Goal: Find contact information: Find contact information

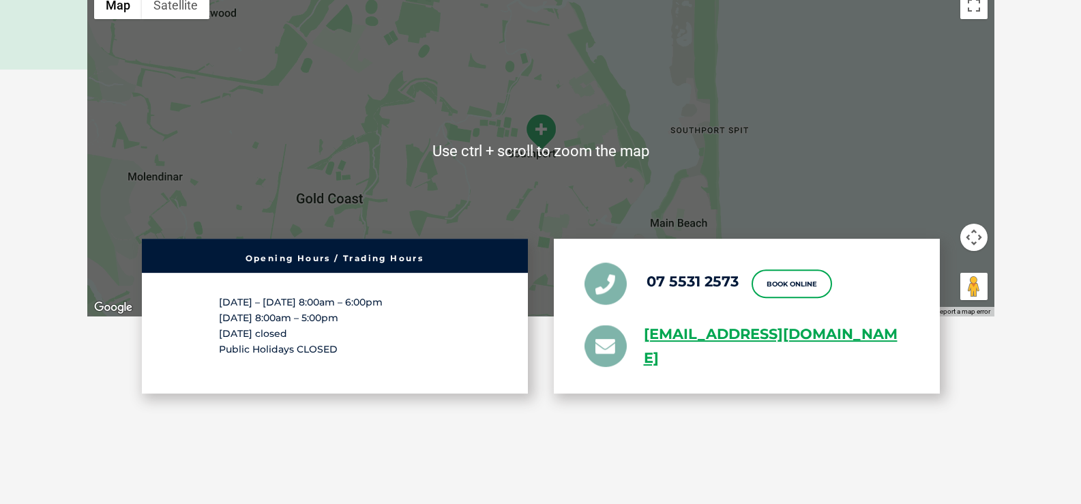
scroll to position [2522, 0]
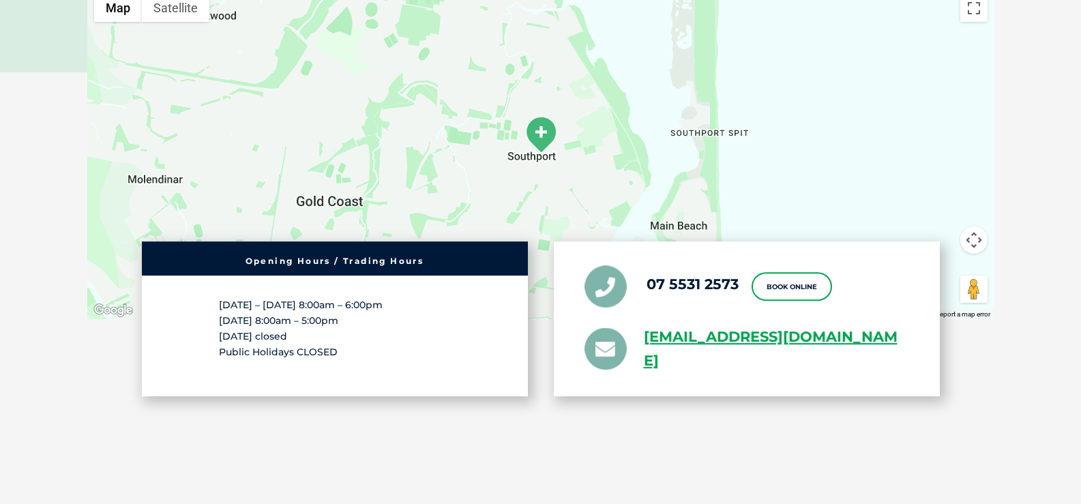
drag, startPoint x: 646, startPoint y: 343, endPoint x: 738, endPoint y: 375, distance: 97.4
click at [738, 375] on div "07 5531 2573 Book Online greencross.southport@greencrossvet.com.au" at bounding box center [747, 318] width 386 height 155
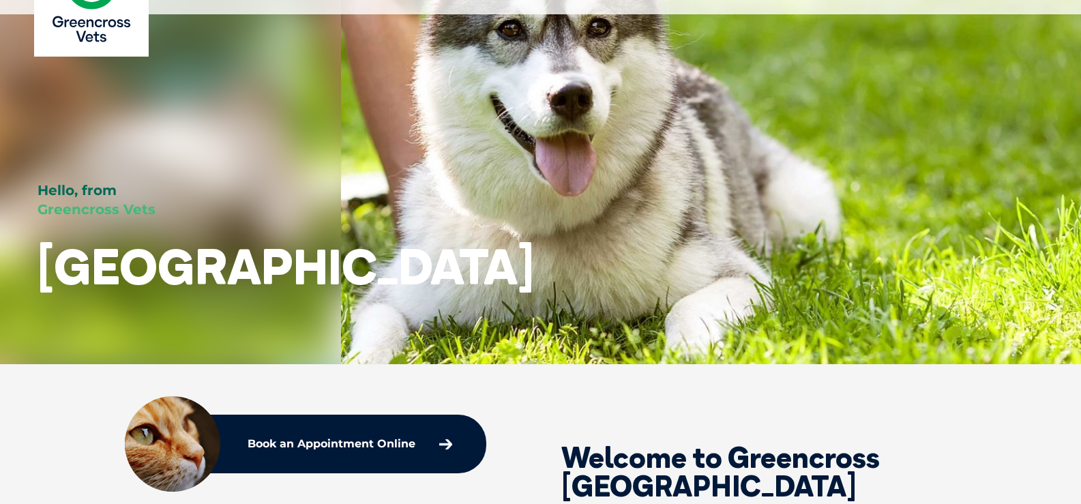
scroll to position [0, 0]
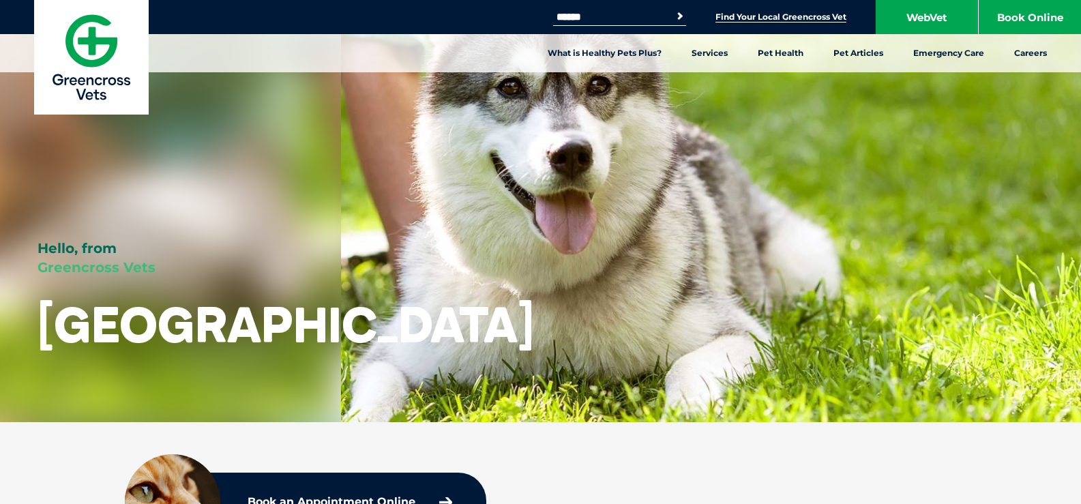
click at [803, 19] on link "Find Your Local Greencross Vet" at bounding box center [780, 17] width 131 height 11
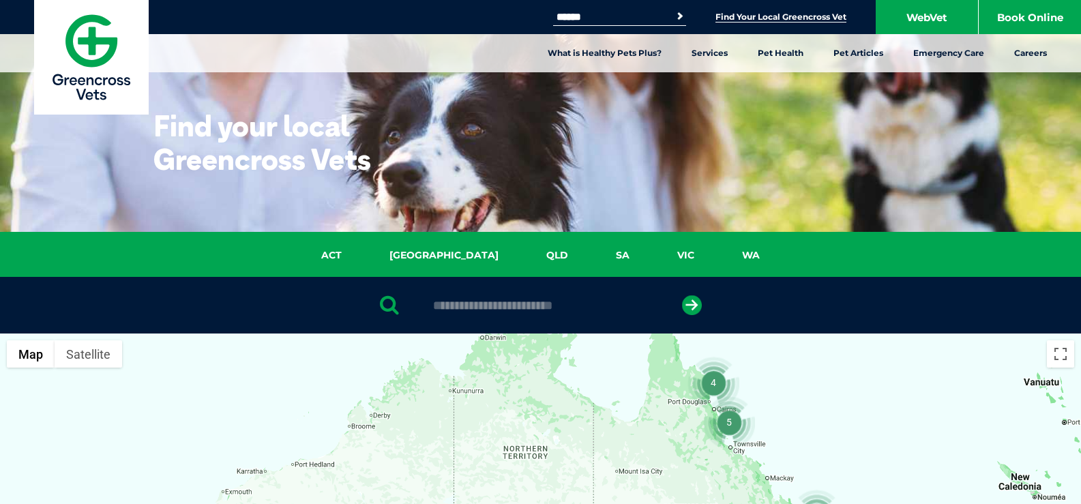
click at [496, 241] on div "ACT NSW QLD SA VIC WA" at bounding box center [540, 254] width 1081 height 45
click at [519, 246] on div "ACT NSW QLD SA VIC WA" at bounding box center [540, 254] width 1081 height 45
click at [522, 252] on link "QLD" at bounding box center [557, 255] width 70 height 16
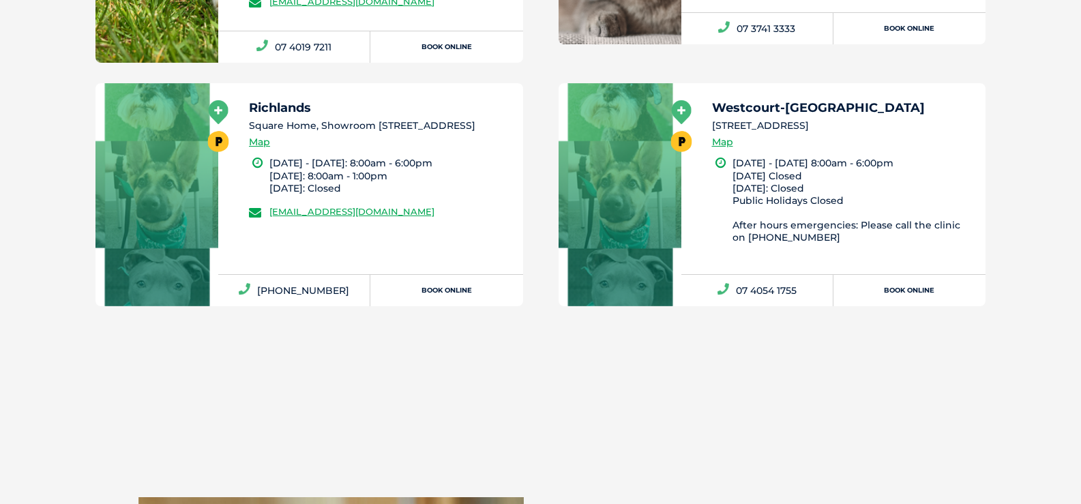
scroll to position [8153, 0]
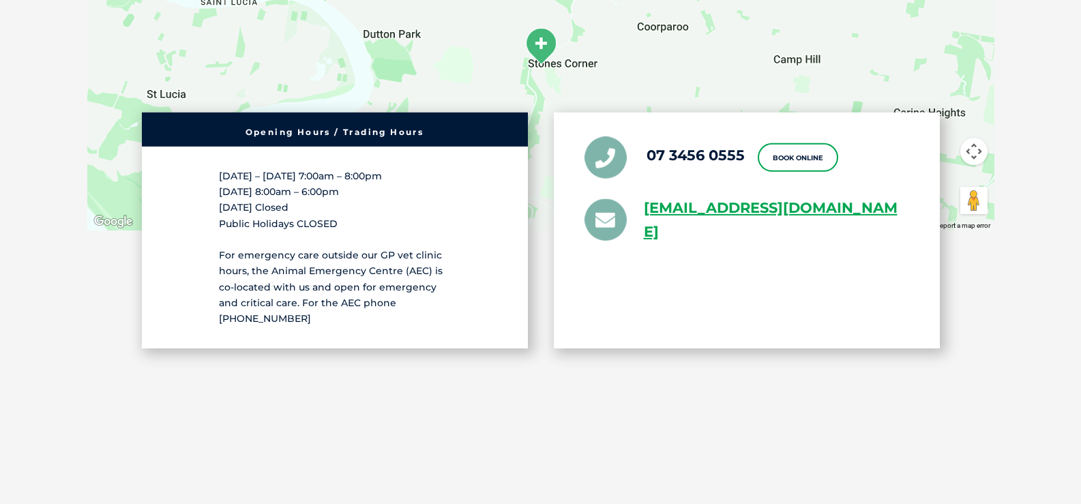
scroll to position [3477, 0]
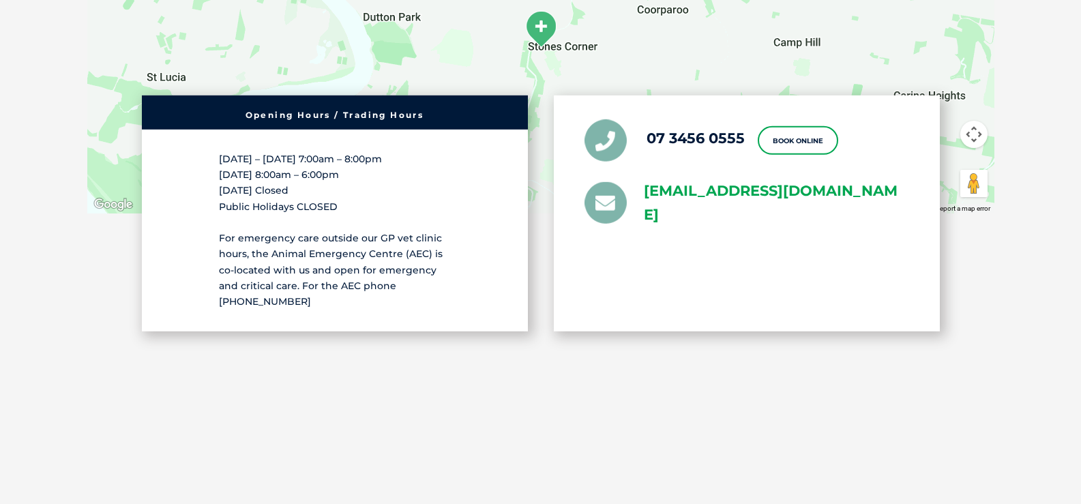
drag, startPoint x: 635, startPoint y: 148, endPoint x: 794, endPoint y: 178, distance: 161.6
click at [794, 179] on li "[EMAIL_ADDRESS][DOMAIN_NAME]" at bounding box center [746, 203] width 324 height 48
copy link "[EMAIL_ADDRESS][DOMAIN_NAME]"
